Goal: Task Accomplishment & Management: Manage account settings

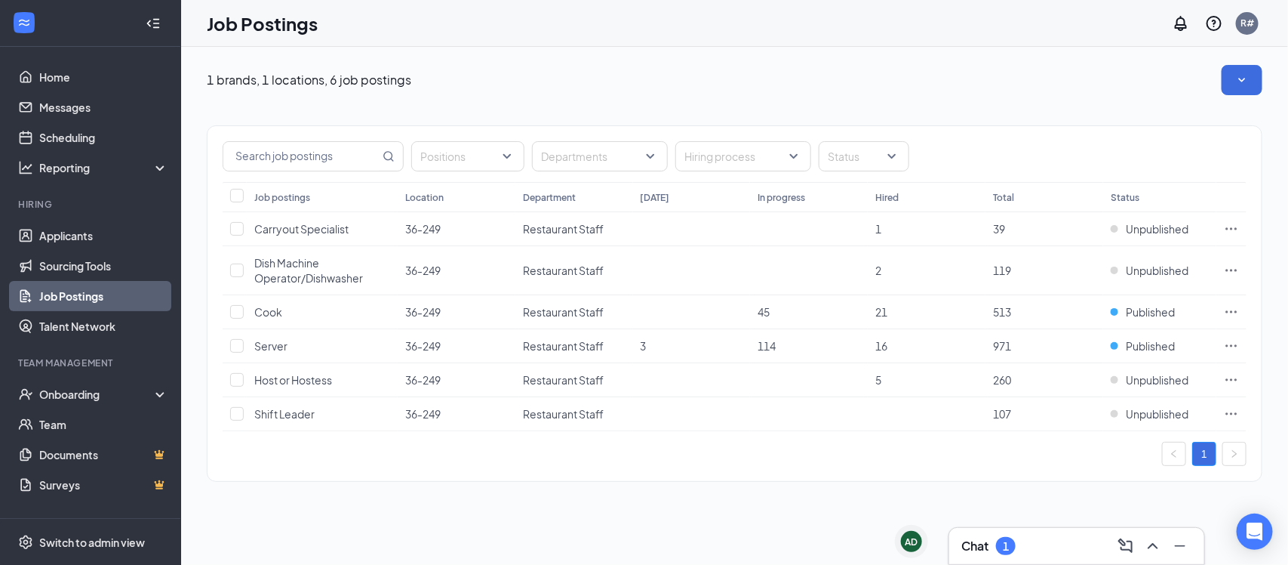
click at [999, 547] on div "1" at bounding box center [1006, 546] width 20 height 18
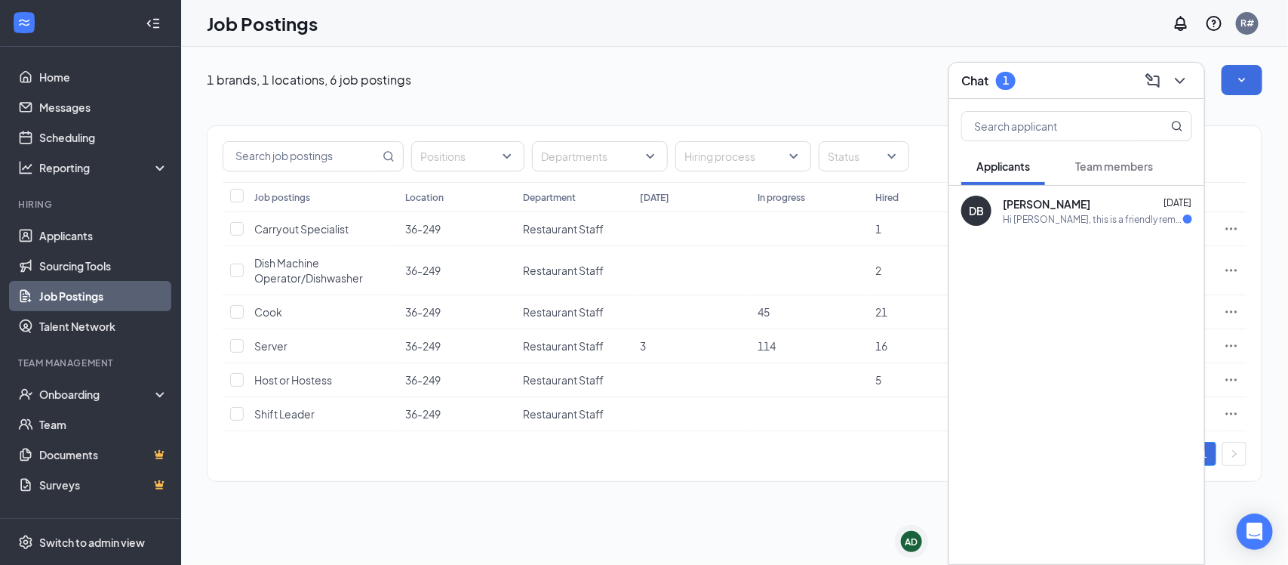
click at [1064, 220] on div "Hi [PERSON_NAME], this is a friendly reminder. To move forward with your applic…" at bounding box center [1093, 219] width 180 height 13
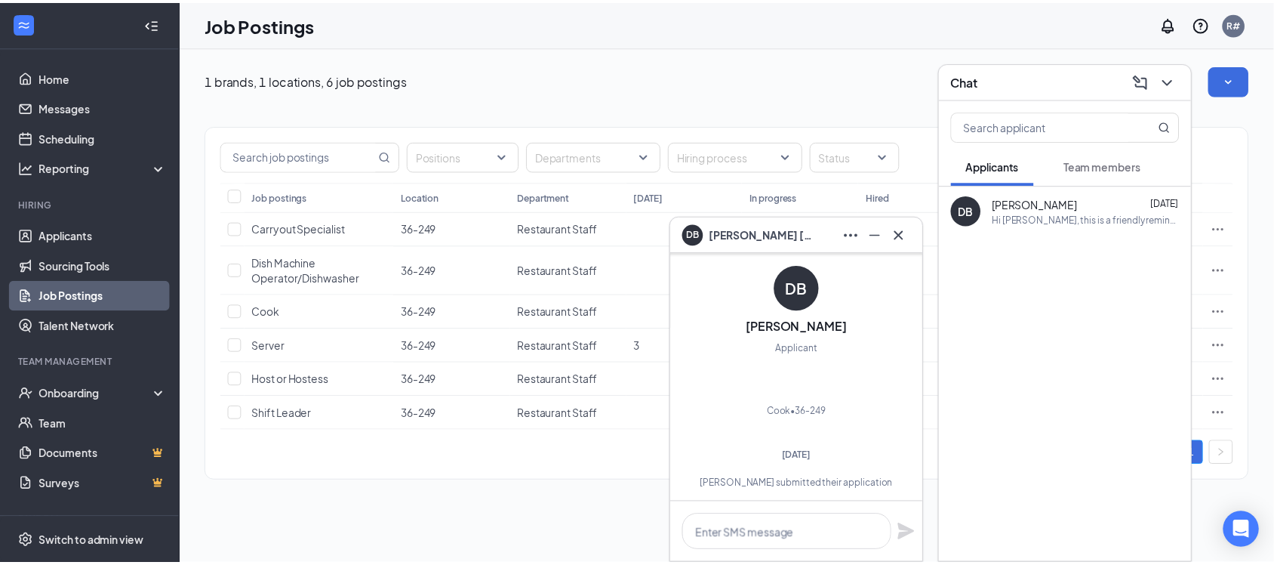
scroll to position [-660, 0]
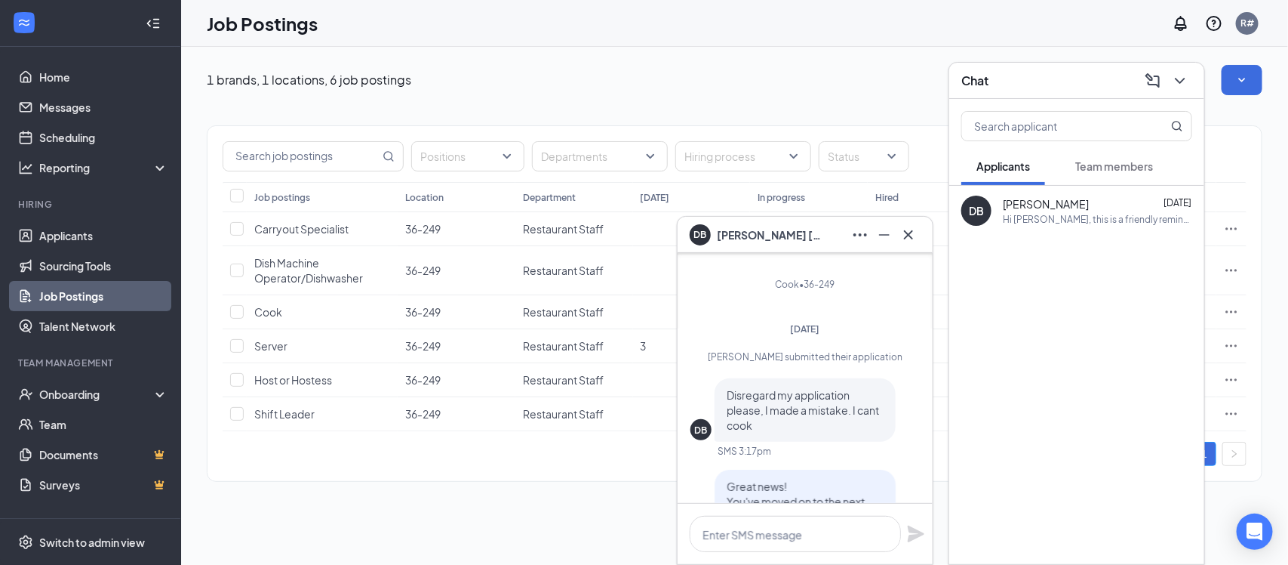
click at [553, 476] on div "Positions Departments Hiring process Status Job postings Location Department [D…" at bounding box center [735, 303] width 1056 height 356
click at [1190, 77] on button at bounding box center [1180, 81] width 24 height 24
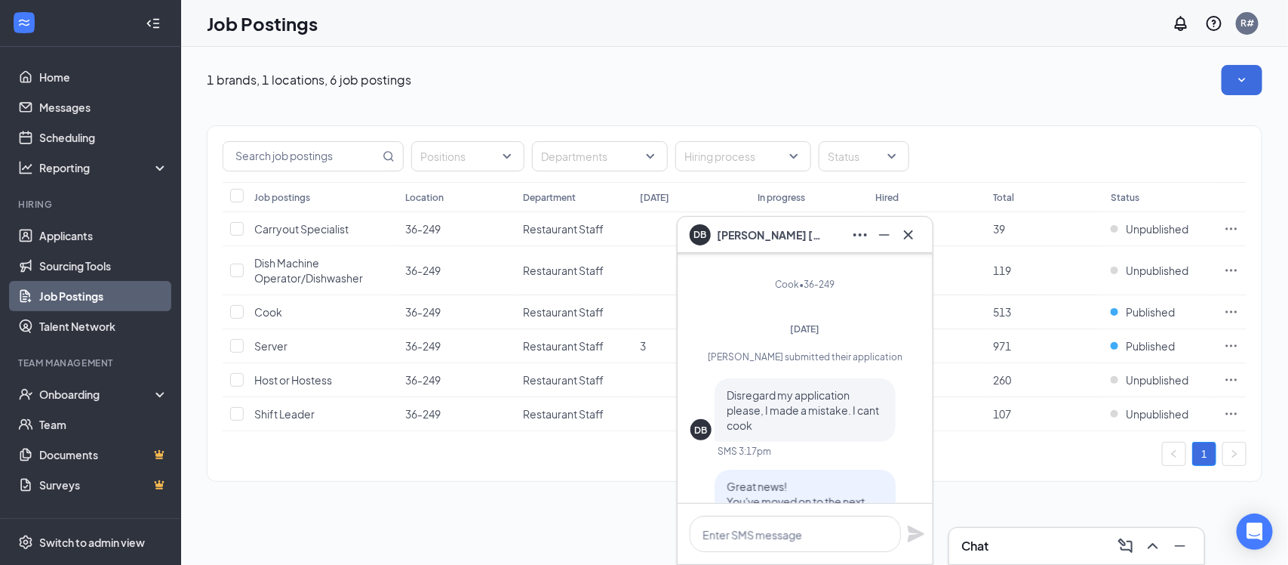
click at [315, 537] on div "1 brands, 1 locations, 6 job postings Positions Departments Hiring process Stat…" at bounding box center [734, 306] width 1107 height 518
click at [638, 341] on td "3" at bounding box center [692, 346] width 118 height 34
click at [906, 232] on icon "Cross" at bounding box center [908, 233] width 9 height 9
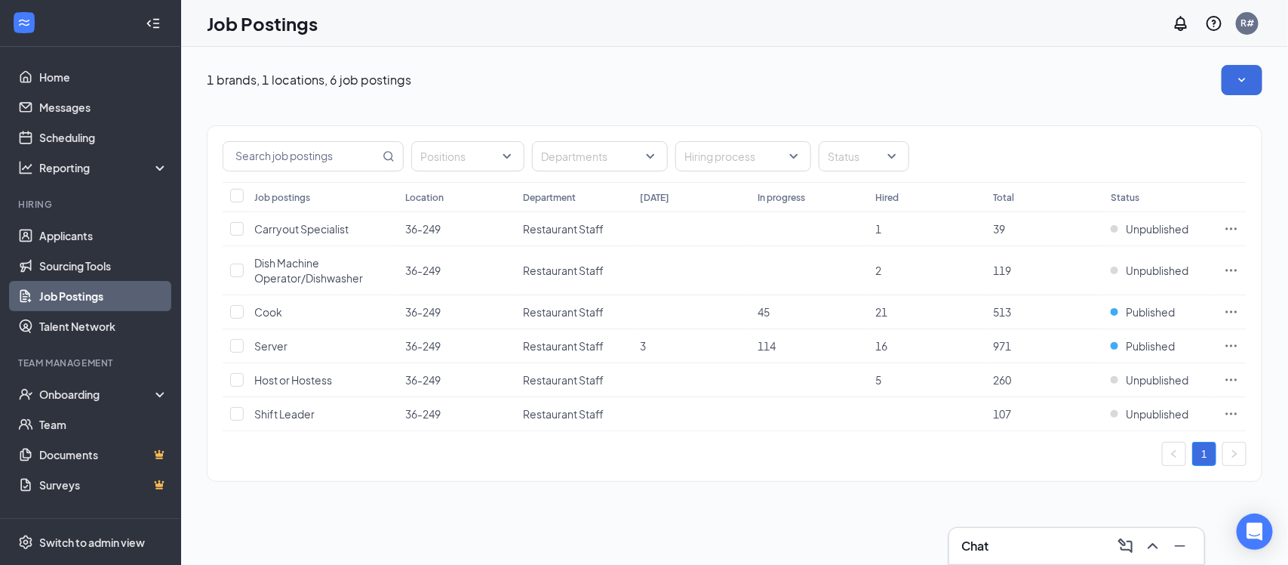
click at [1073, 552] on div "Chat" at bounding box center [1077, 546] width 231 height 24
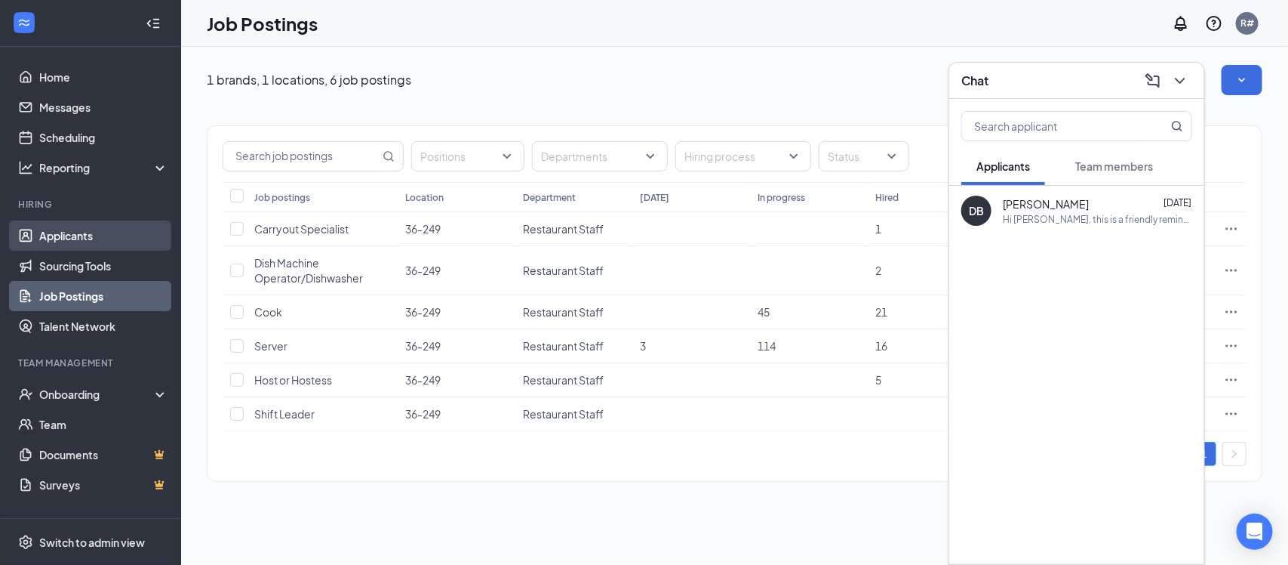
click at [66, 240] on link "Applicants" at bounding box center [103, 235] width 129 height 30
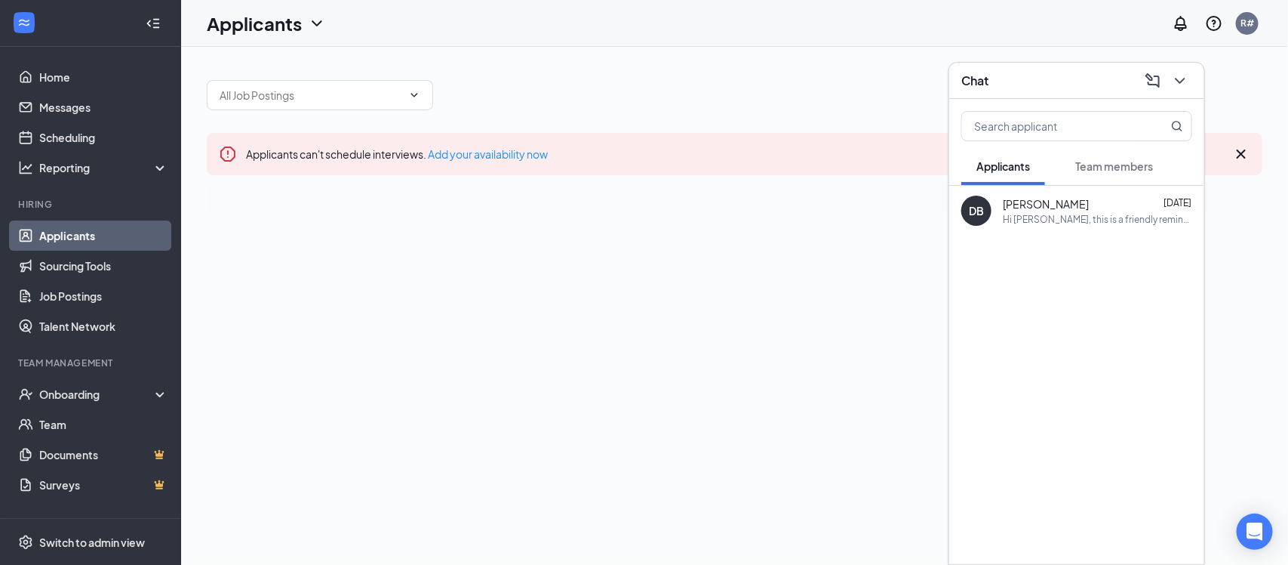
click at [91, 239] on link "Applicants" at bounding box center [103, 235] width 129 height 30
drag, startPoint x: 362, startPoint y: 162, endPoint x: 605, endPoint y: 136, distance: 243.7
click at [362, 162] on div "Applicants can't schedule interviews. Add your availability now" at bounding box center [735, 154] width 1056 height 42
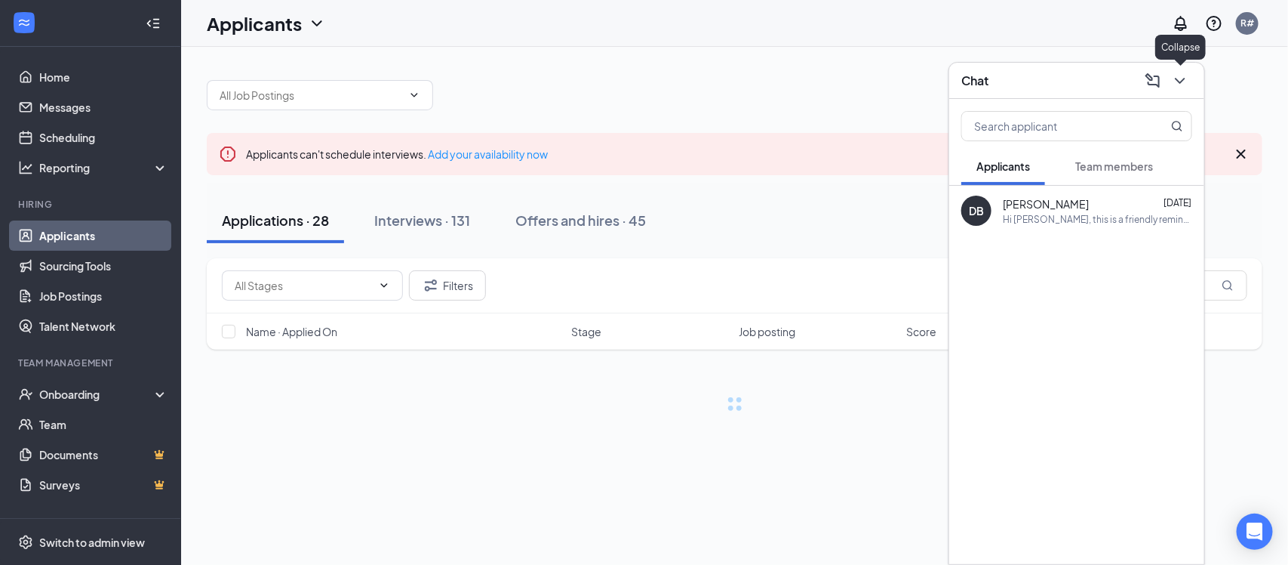
click at [1183, 80] on icon "ChevronDown" at bounding box center [1180, 81] width 10 height 6
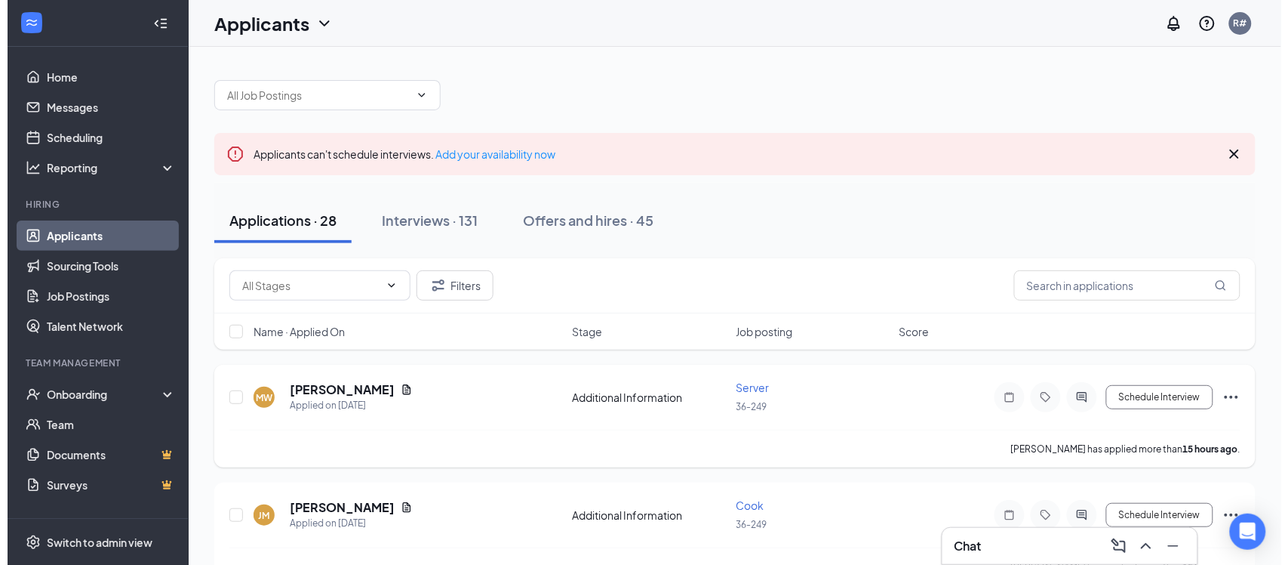
scroll to position [94, 0]
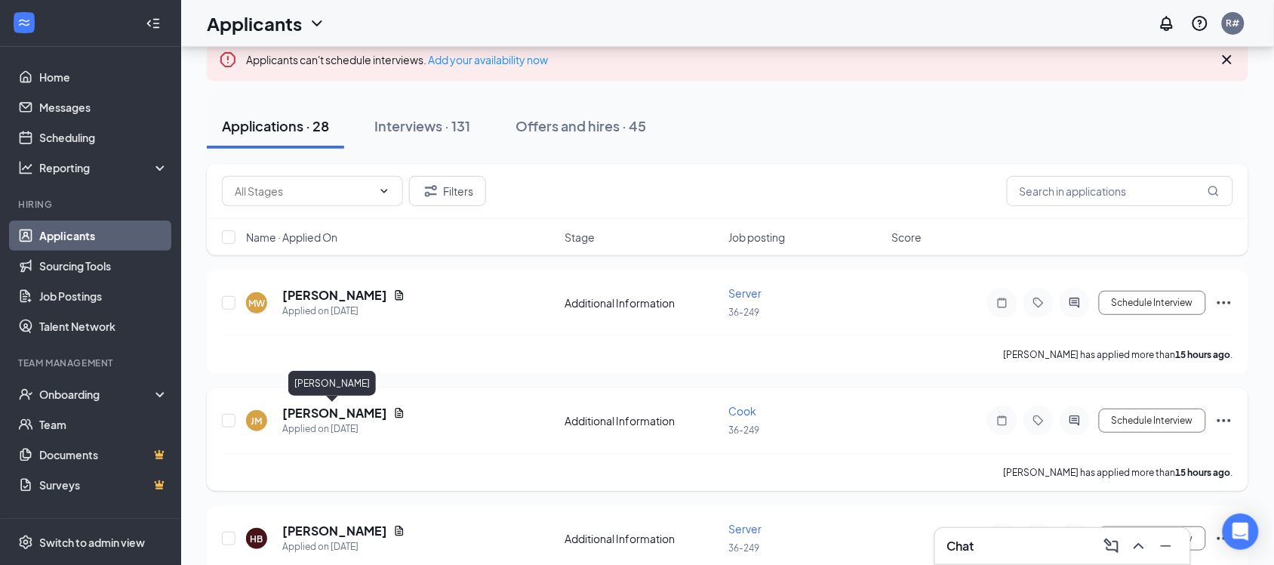
click at [353, 413] on h5 "[PERSON_NAME]" at bounding box center [334, 413] width 105 height 17
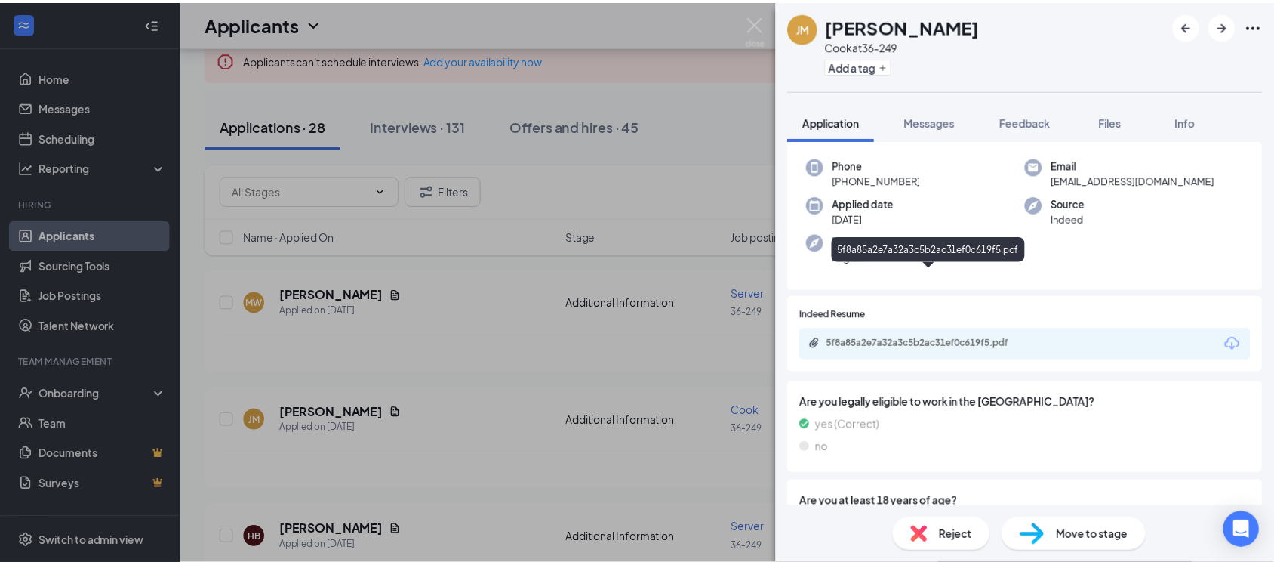
scroll to position [159, 0]
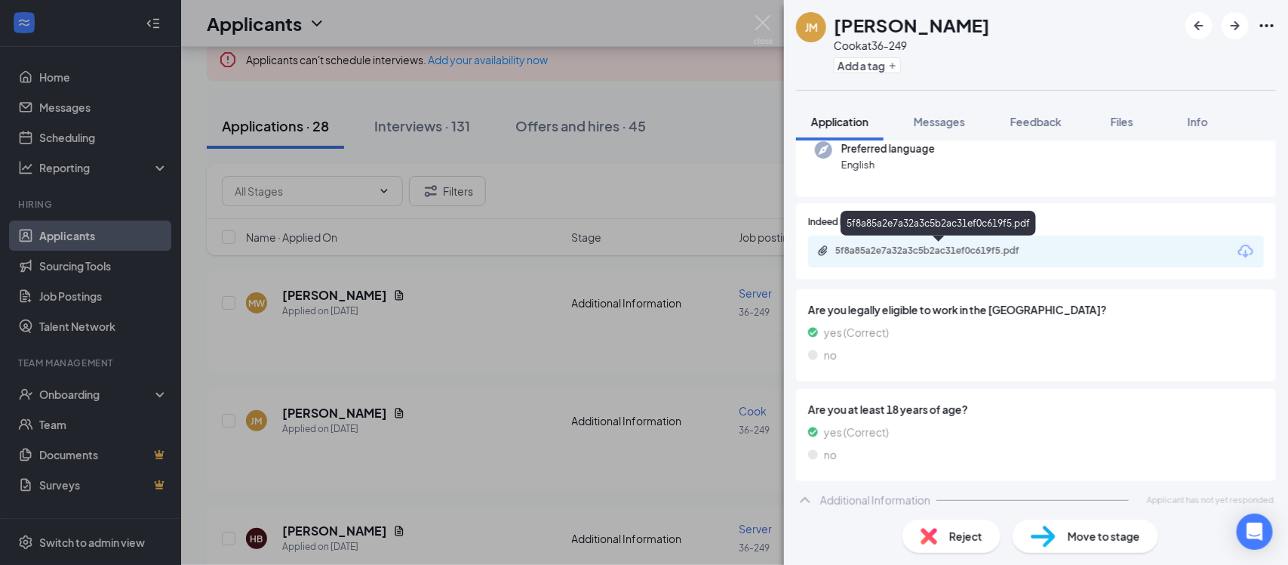
click at [956, 249] on div "5f8a85a2e7a32a3c5b2ac31ef0c619f5.pdf" at bounding box center [941, 251] width 211 height 12
drag, startPoint x: 768, startPoint y: 23, endPoint x: 722, endPoint y: 129, distance: 115.0
click at [768, 24] on img at bounding box center [763, 29] width 19 height 29
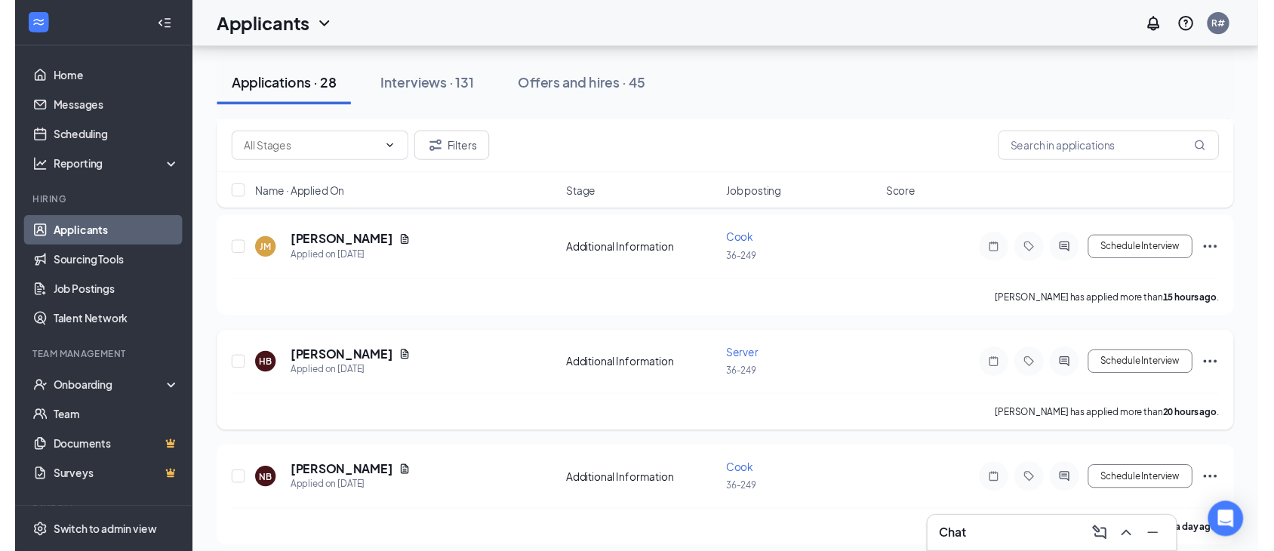
scroll to position [283, 0]
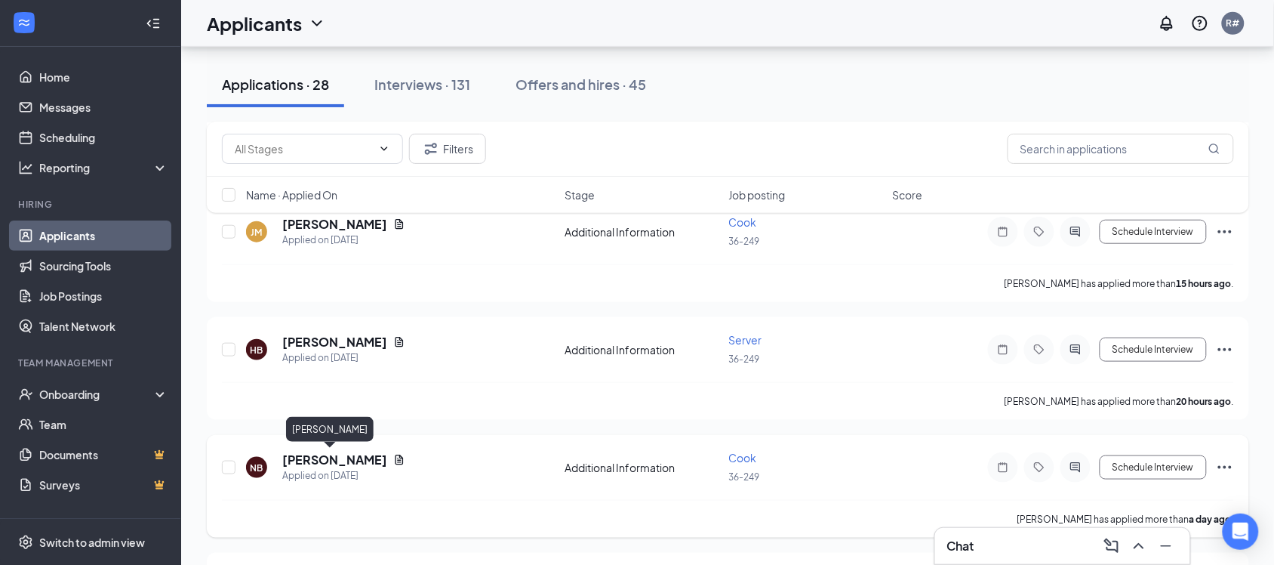
click at [334, 451] on h5 "[PERSON_NAME]" at bounding box center [334, 459] width 105 height 17
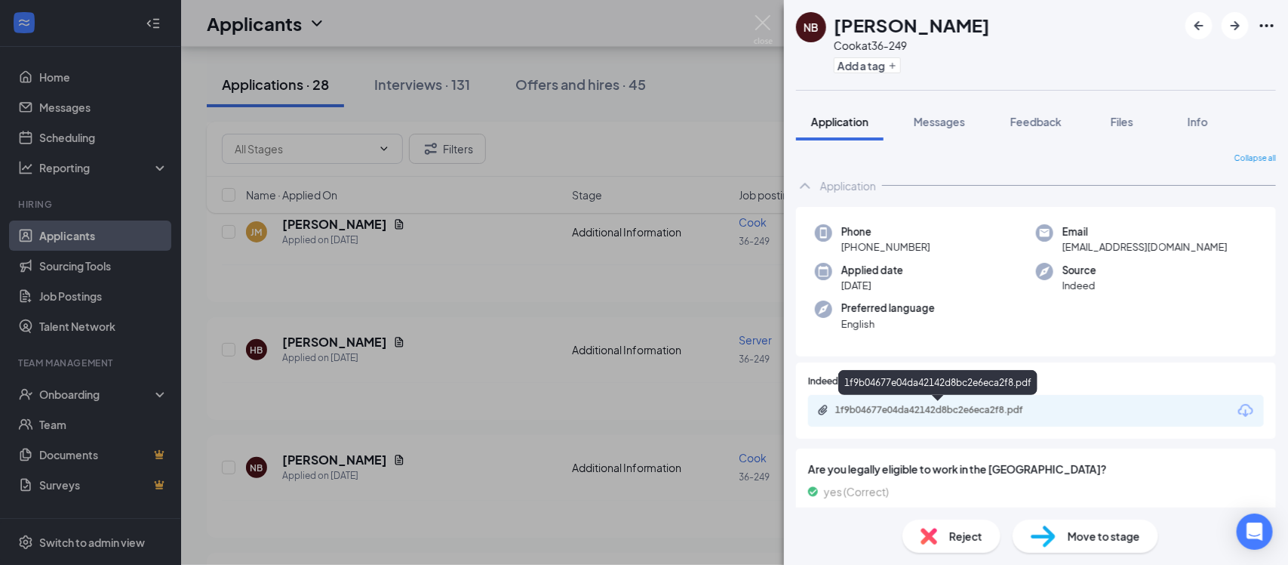
click at [902, 415] on div "1f9b04677e04da42142d8bc2e6eca2f8.pdf" at bounding box center [941, 410] width 211 height 12
click at [484, 300] on div "NB [PERSON_NAME] at 36-249 Add a tag Application Messages Feedback Files Info C…" at bounding box center [644, 282] width 1288 height 565
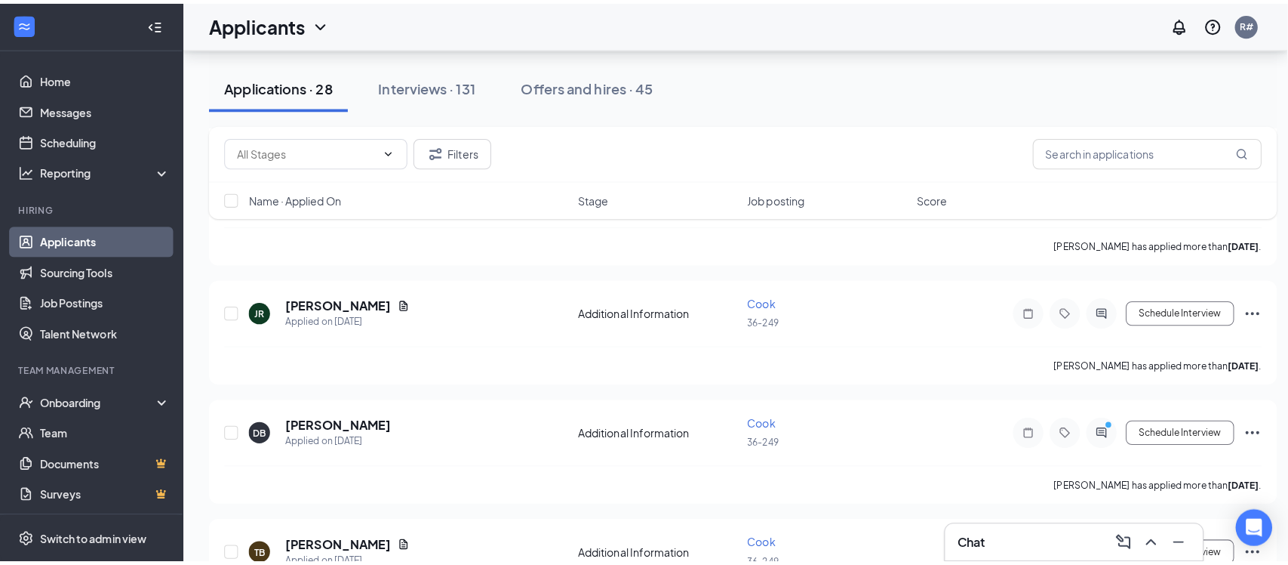
scroll to position [1038, 0]
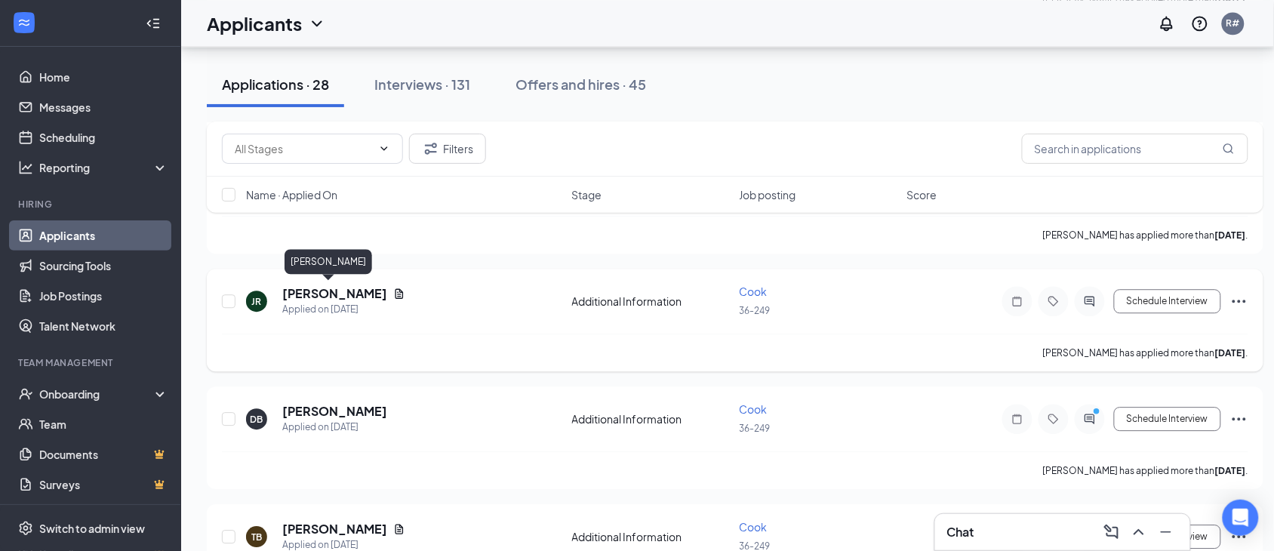
click at [303, 288] on h5 "[PERSON_NAME]" at bounding box center [334, 293] width 105 height 17
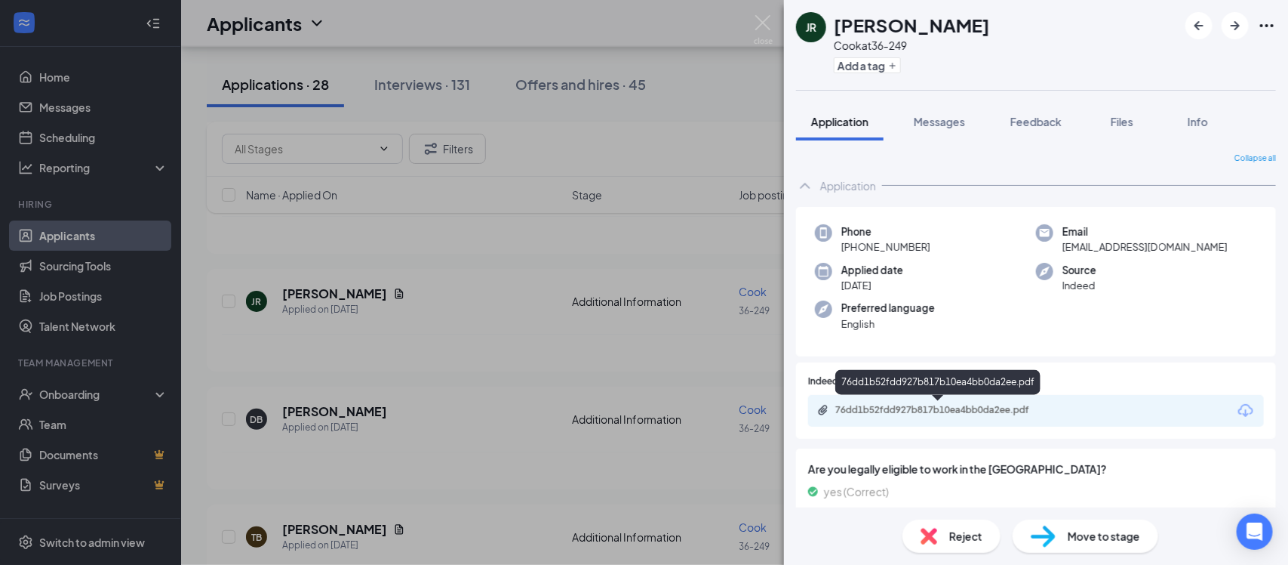
click at [910, 413] on div "76dd1b52fdd927b817b10ea4bb0da2ee.pdf" at bounding box center [941, 410] width 211 height 12
